Goal: Transaction & Acquisition: Book appointment/travel/reservation

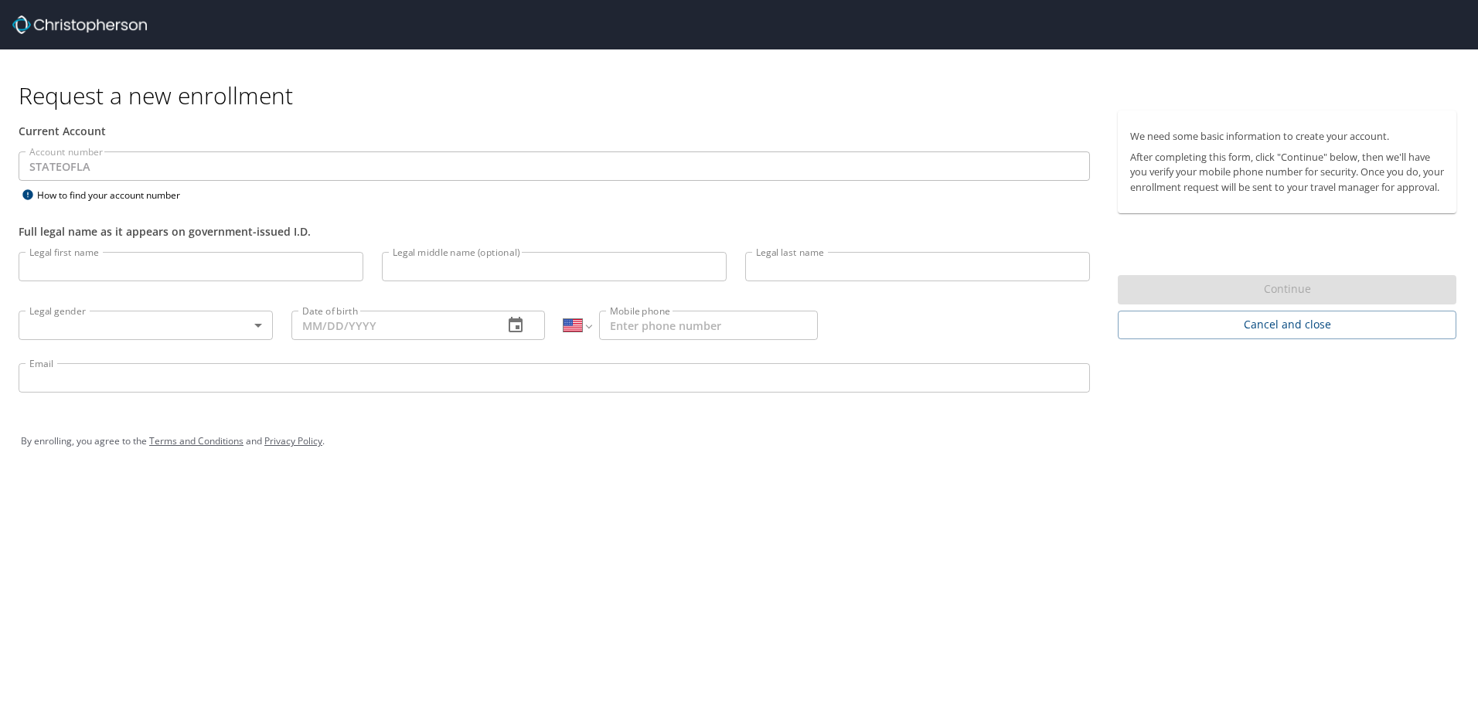
select select "US"
click at [1266, 335] on span "Cancel and close" at bounding box center [1287, 324] width 314 height 19
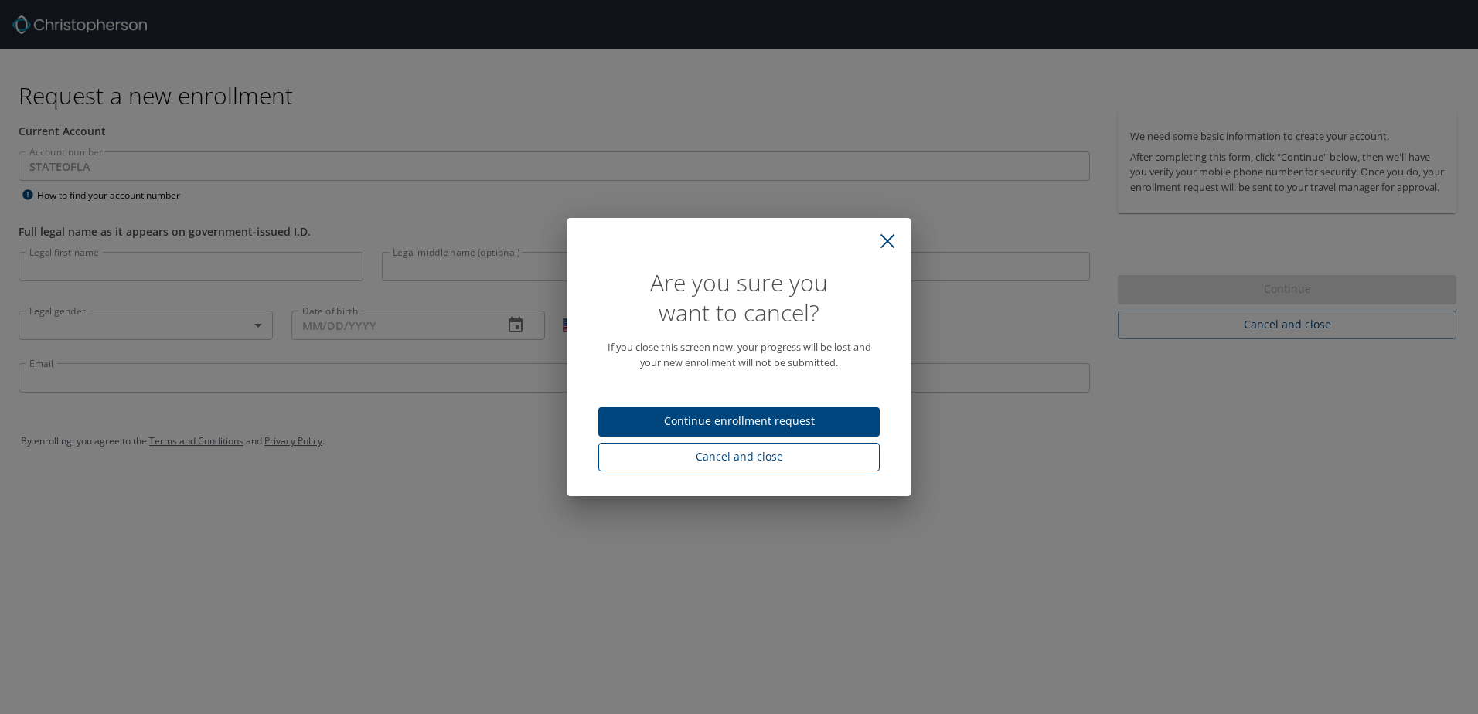
click at [754, 459] on span "Cancel and close" at bounding box center [739, 457] width 257 height 19
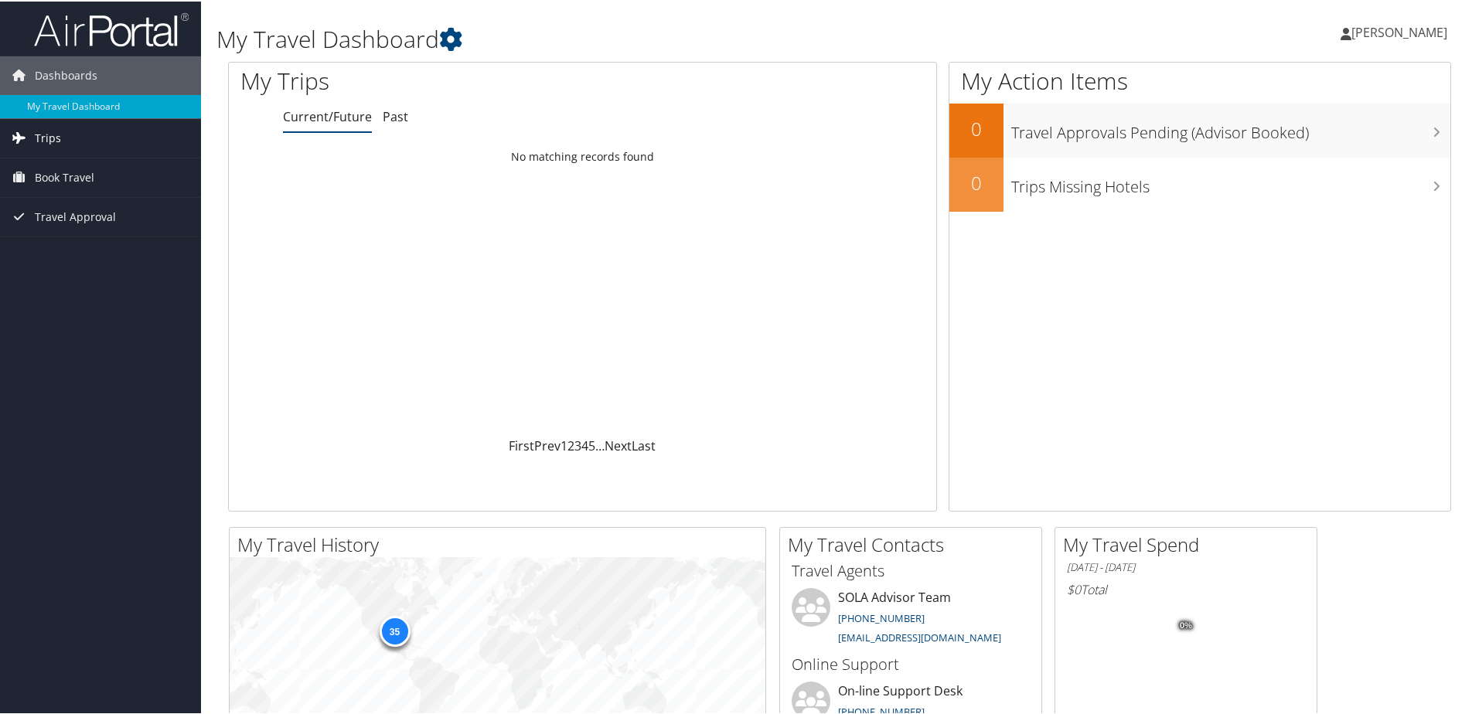
click at [61, 138] on link "Trips" at bounding box center [100, 137] width 201 height 39
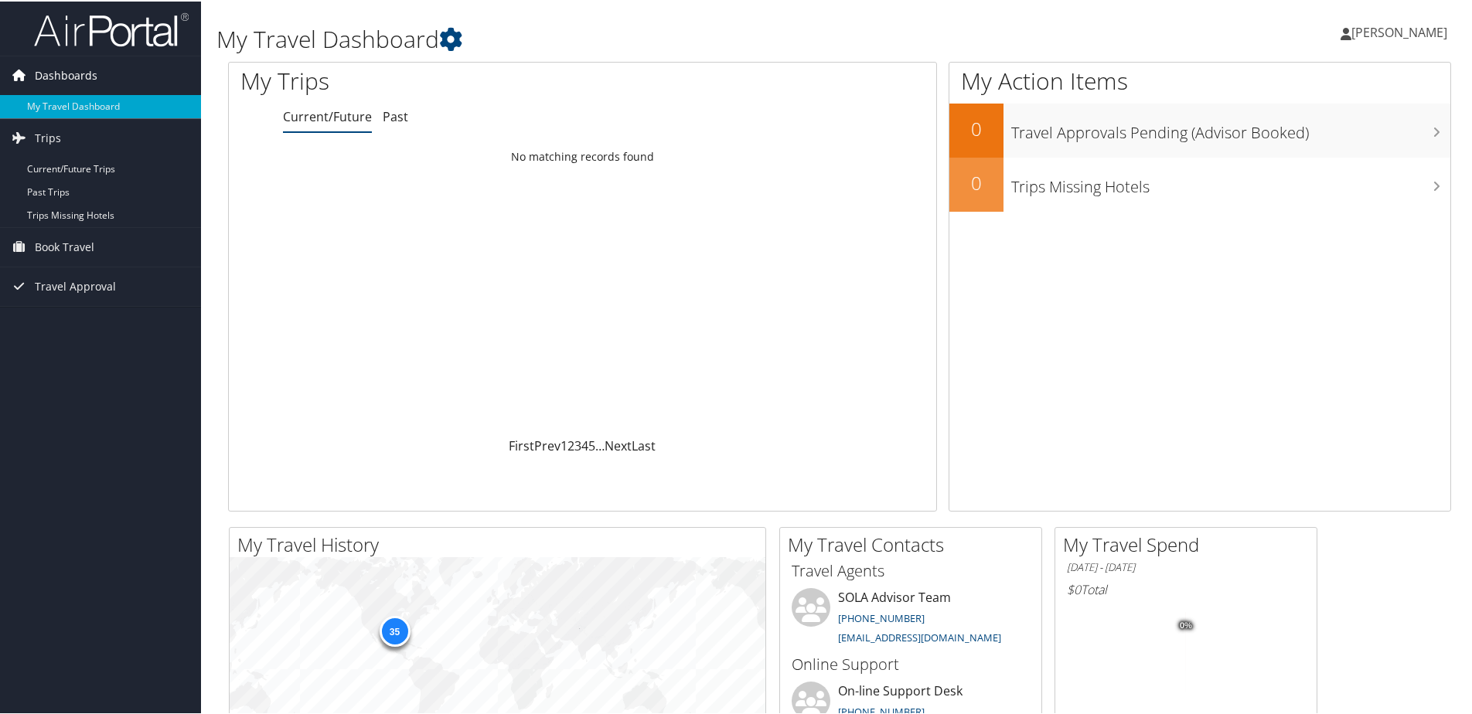
click at [71, 70] on span "Dashboards" at bounding box center [66, 74] width 63 height 39
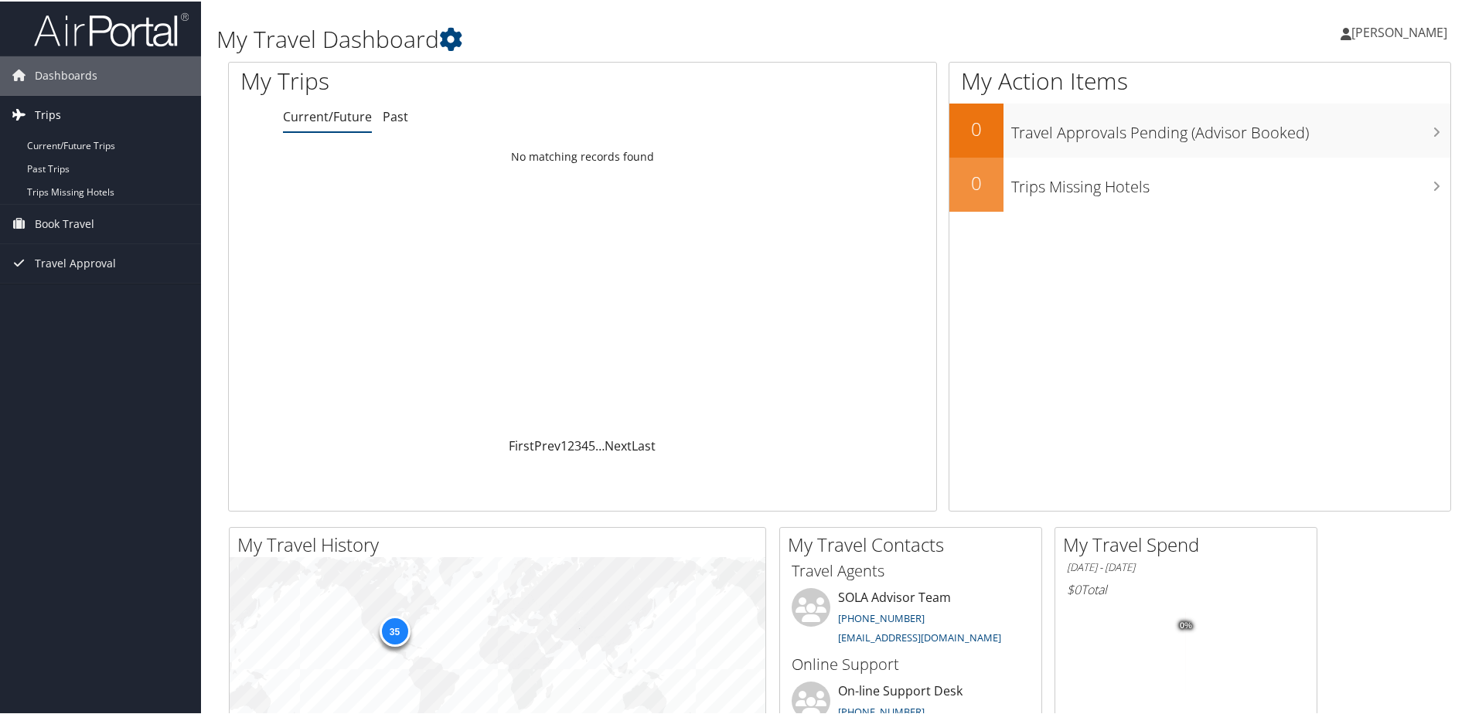
click at [70, 115] on link "Trips" at bounding box center [100, 113] width 201 height 39
click at [48, 118] on span "Trips" at bounding box center [48, 113] width 26 height 39
click at [57, 146] on link "Current/Future Trips" at bounding box center [100, 144] width 201 height 23
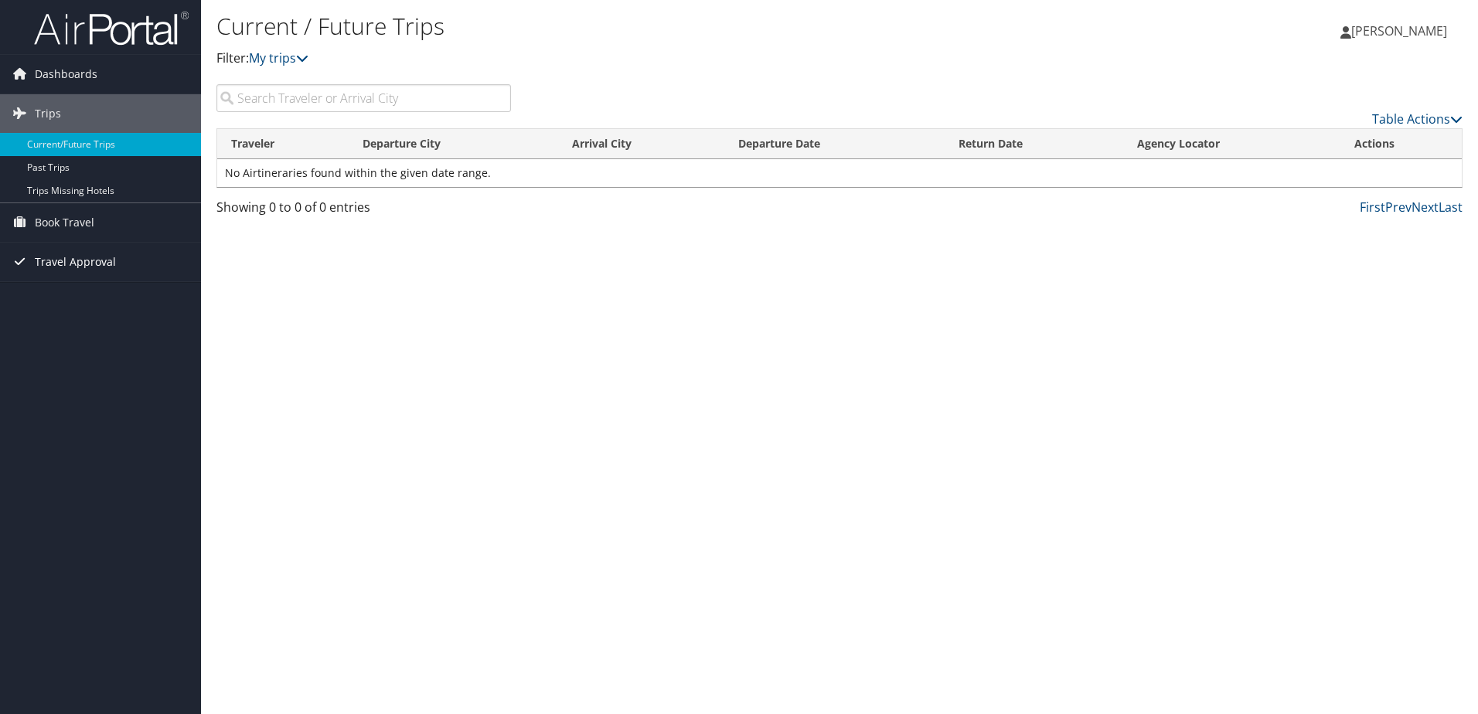
click at [75, 262] on span "Travel Approval" at bounding box center [75, 262] width 81 height 39
click at [58, 219] on span "Book Travel" at bounding box center [65, 222] width 60 height 39
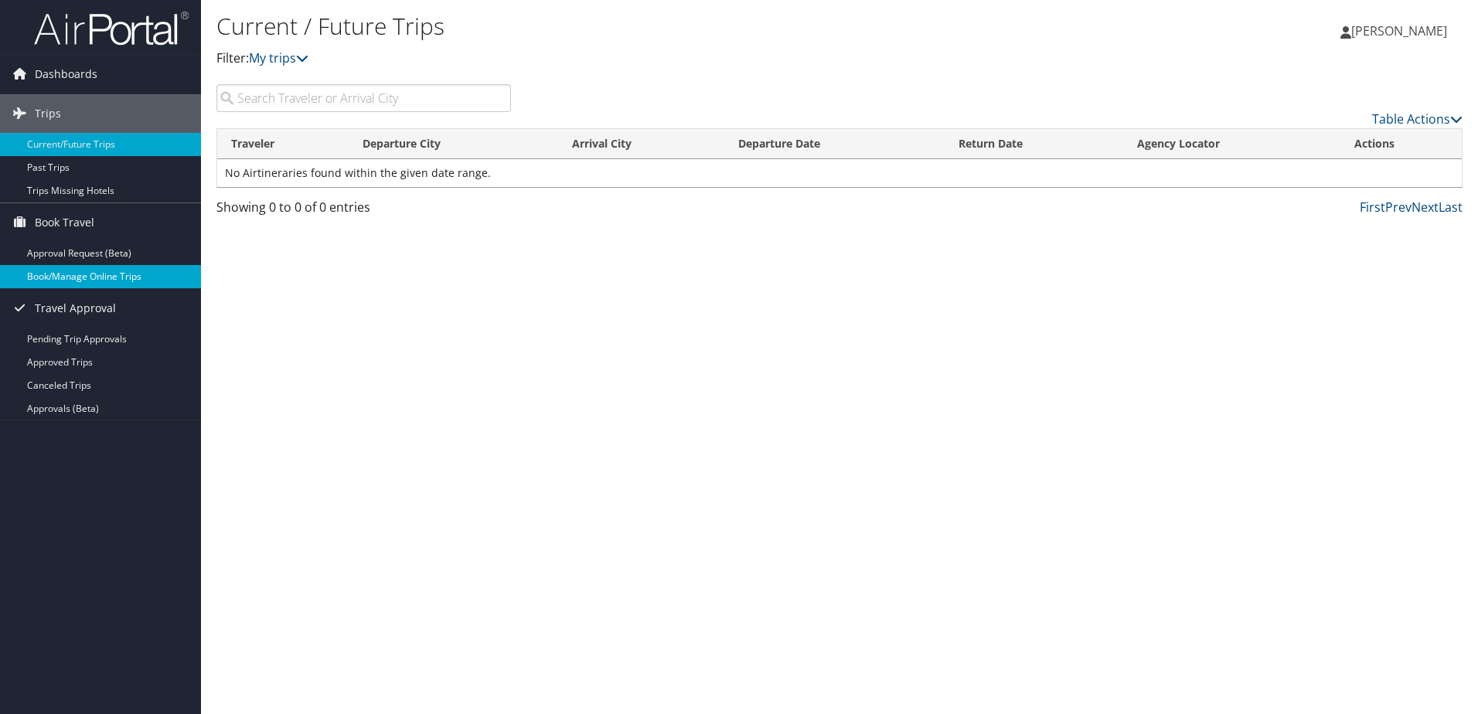
click at [90, 279] on link "Book/Manage Online Trips" at bounding box center [100, 276] width 201 height 23
click at [72, 277] on link "Book/Manage Online Trips" at bounding box center [100, 276] width 201 height 23
